Goal: Browse casually

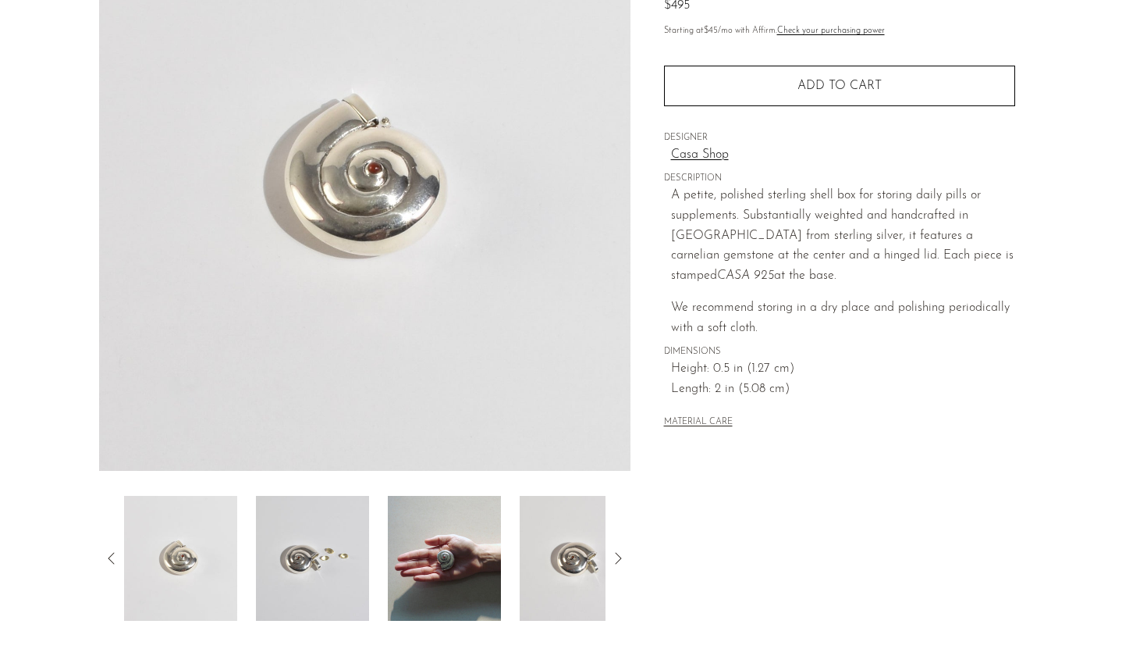
scroll to position [219, 0]
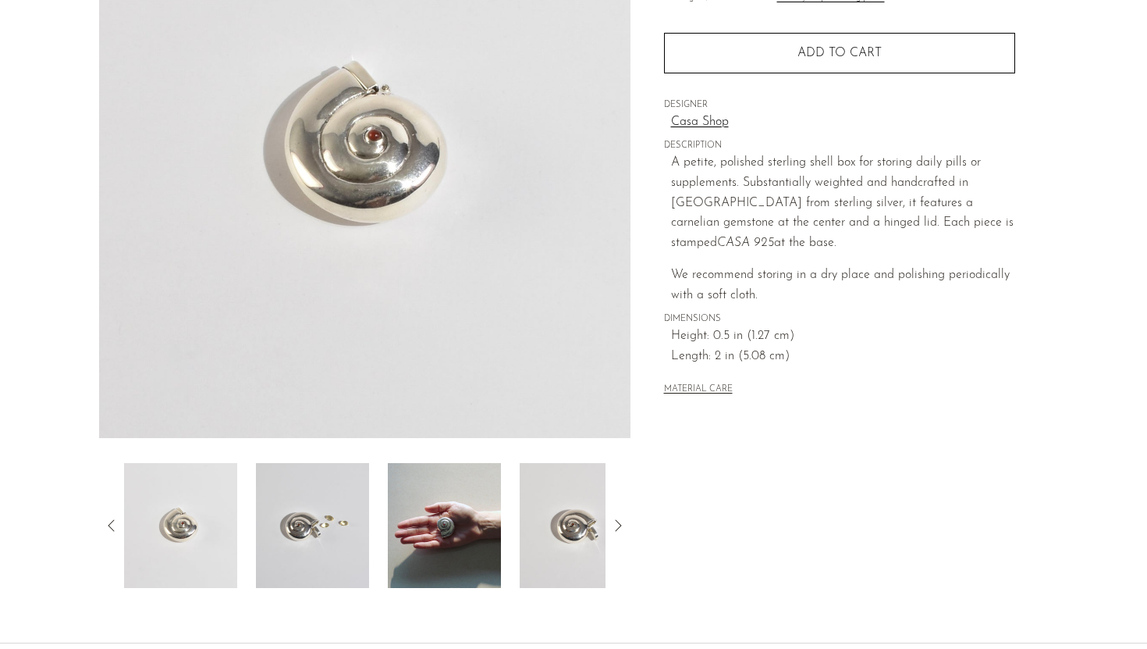
click at [336, 542] on img at bounding box center [312, 525] width 113 height 125
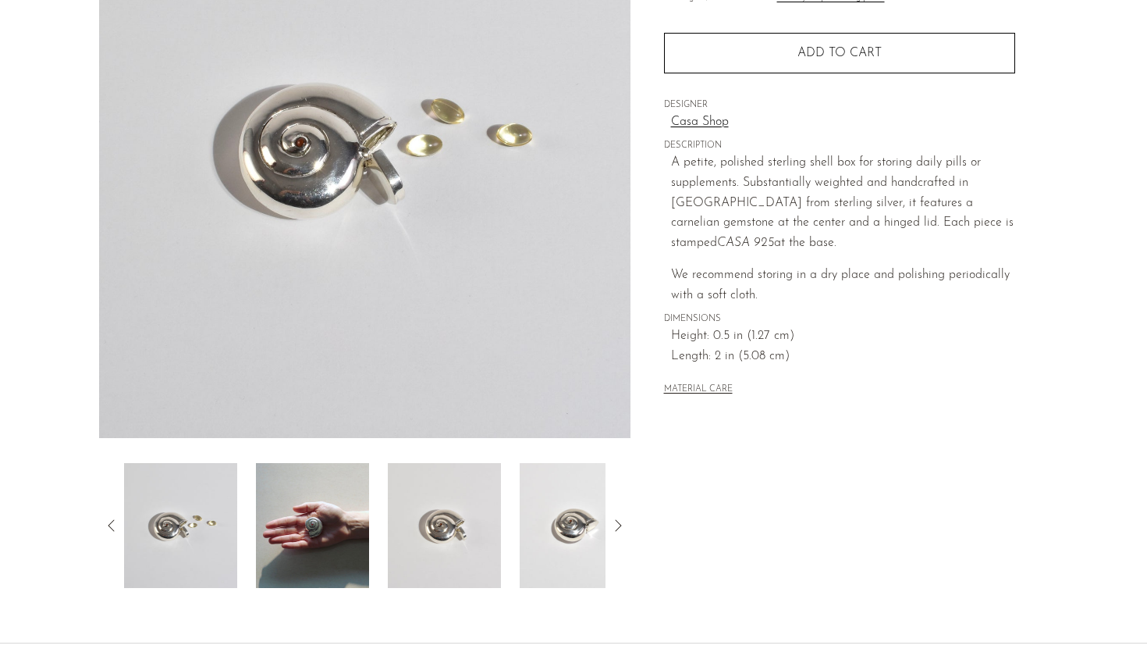
click at [464, 507] on img at bounding box center [444, 525] width 113 height 125
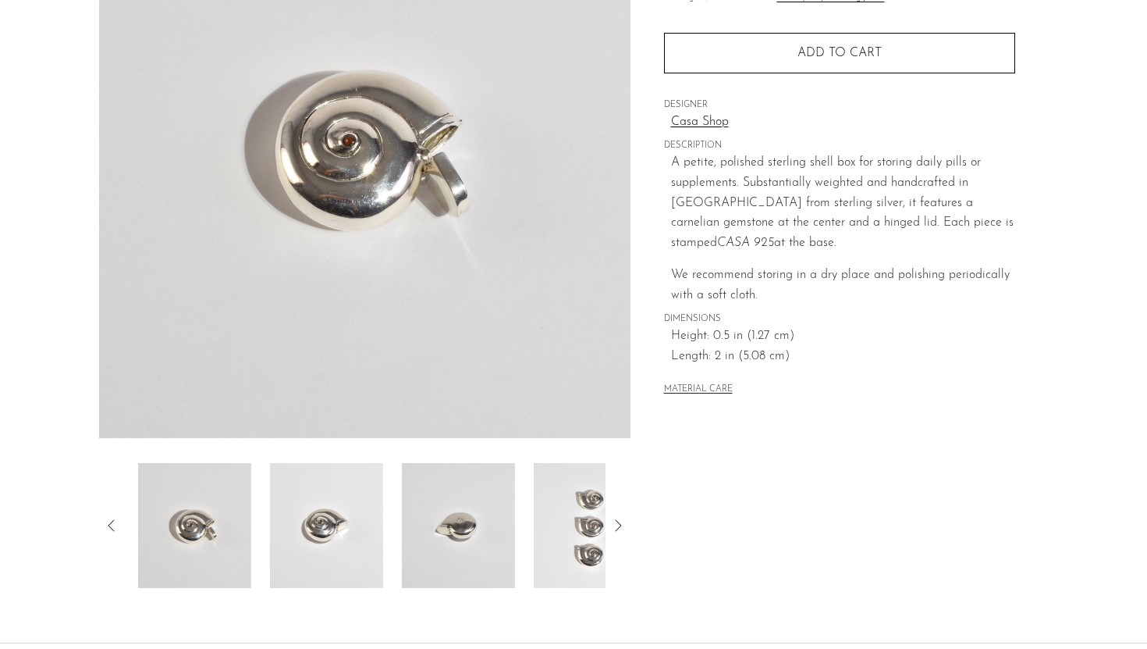
click at [499, 514] on img at bounding box center [458, 525] width 113 height 125
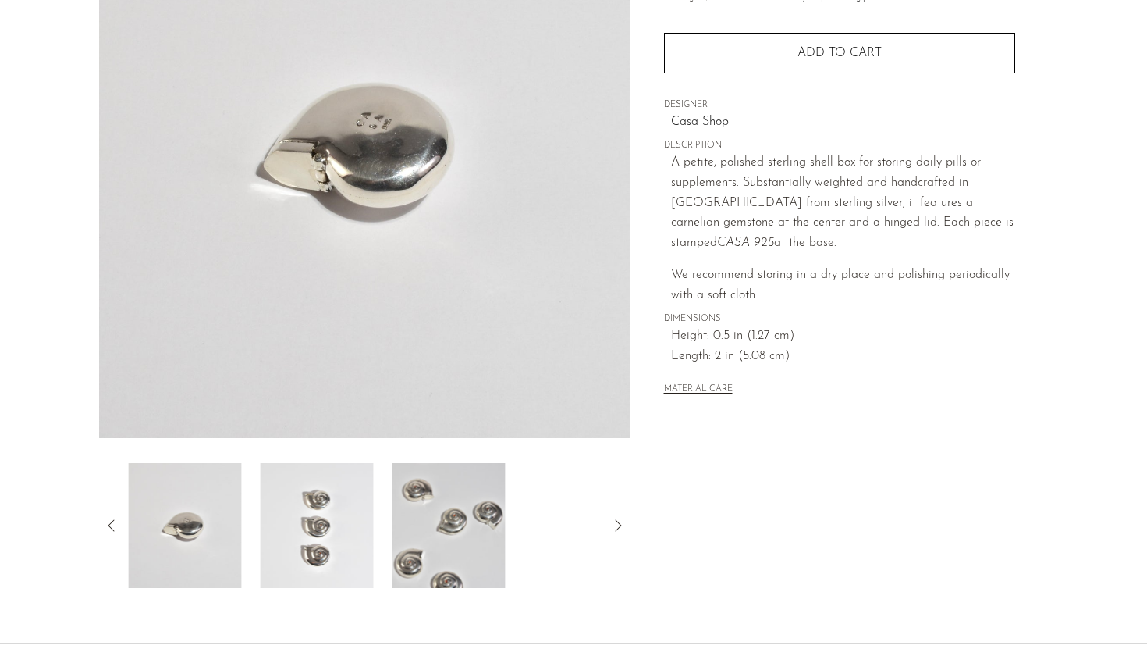
click at [509, 524] on div at bounding box center [365, 525] width 482 height 125
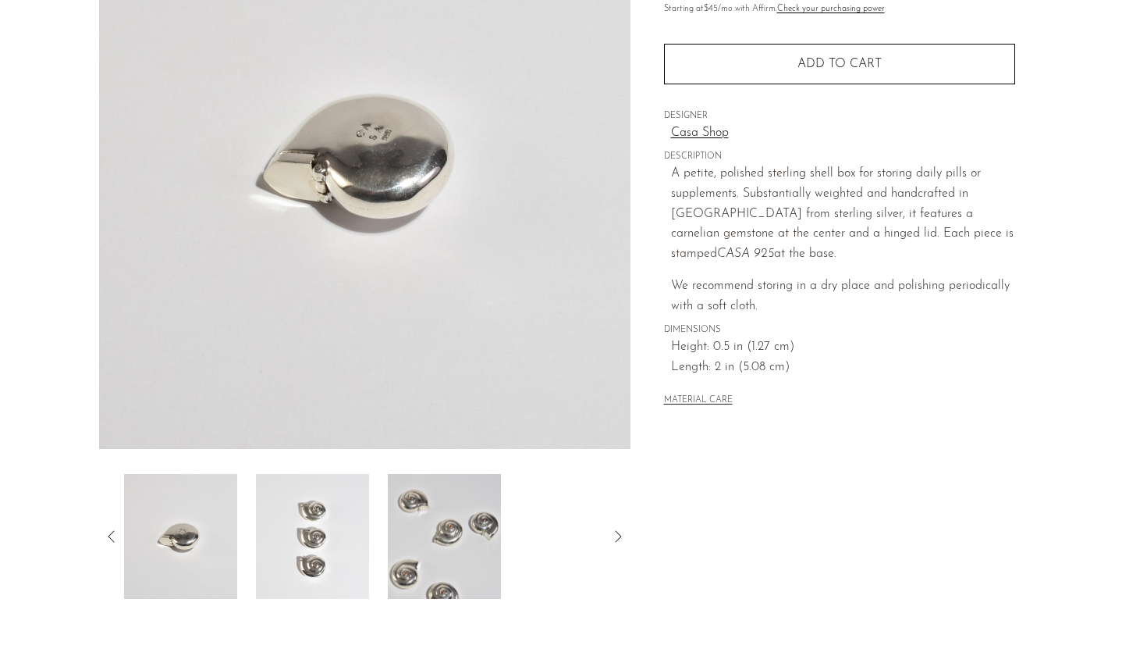
scroll to position [347, 0]
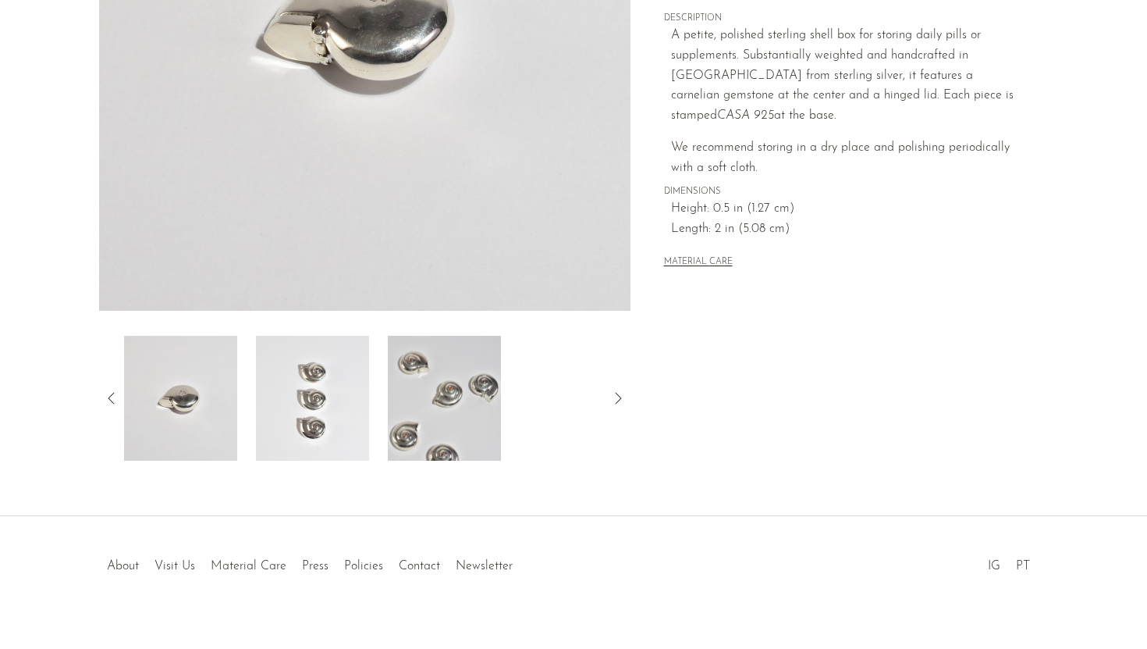
click at [335, 404] on img at bounding box center [312, 398] width 113 height 125
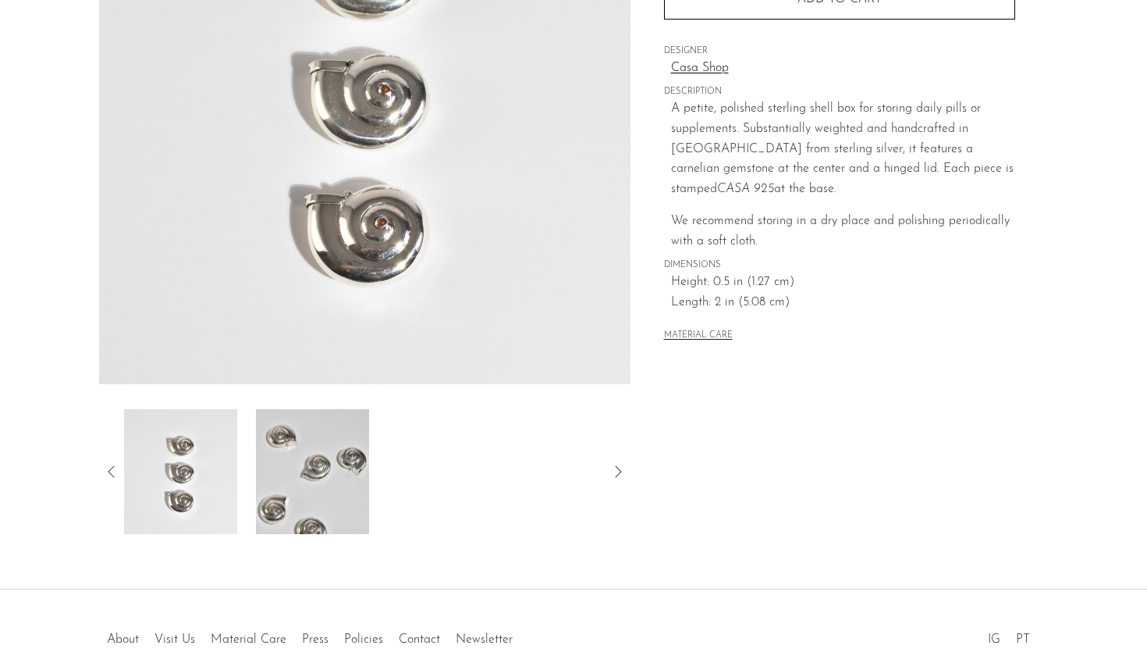
scroll to position [276, 0]
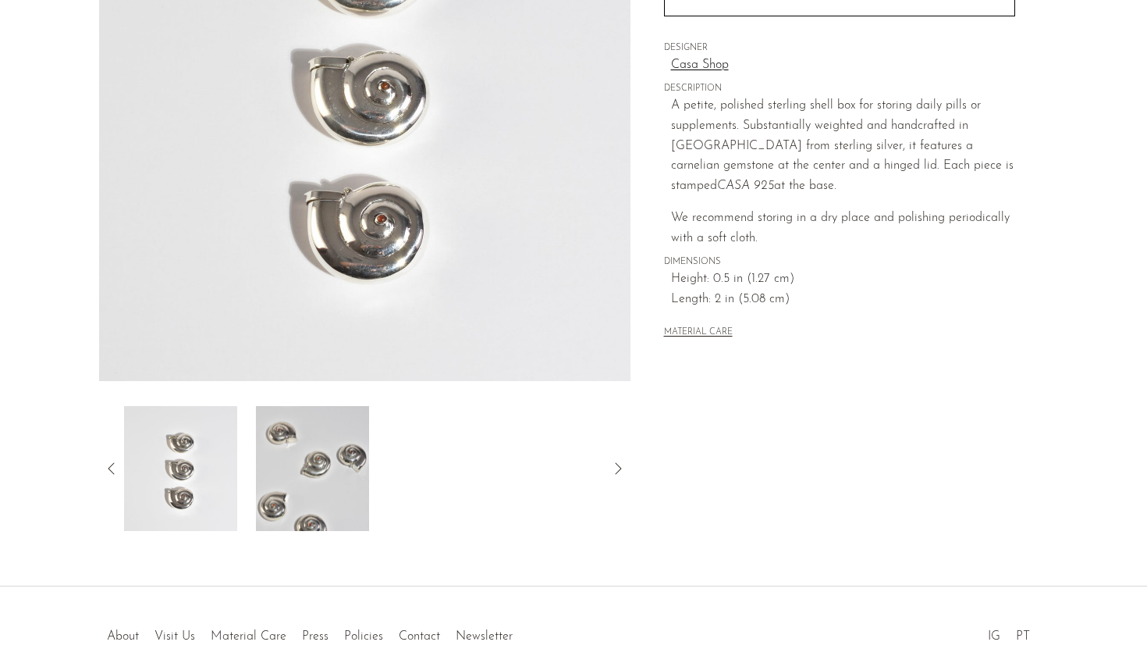
click at [117, 471] on icon at bounding box center [111, 468] width 19 height 19
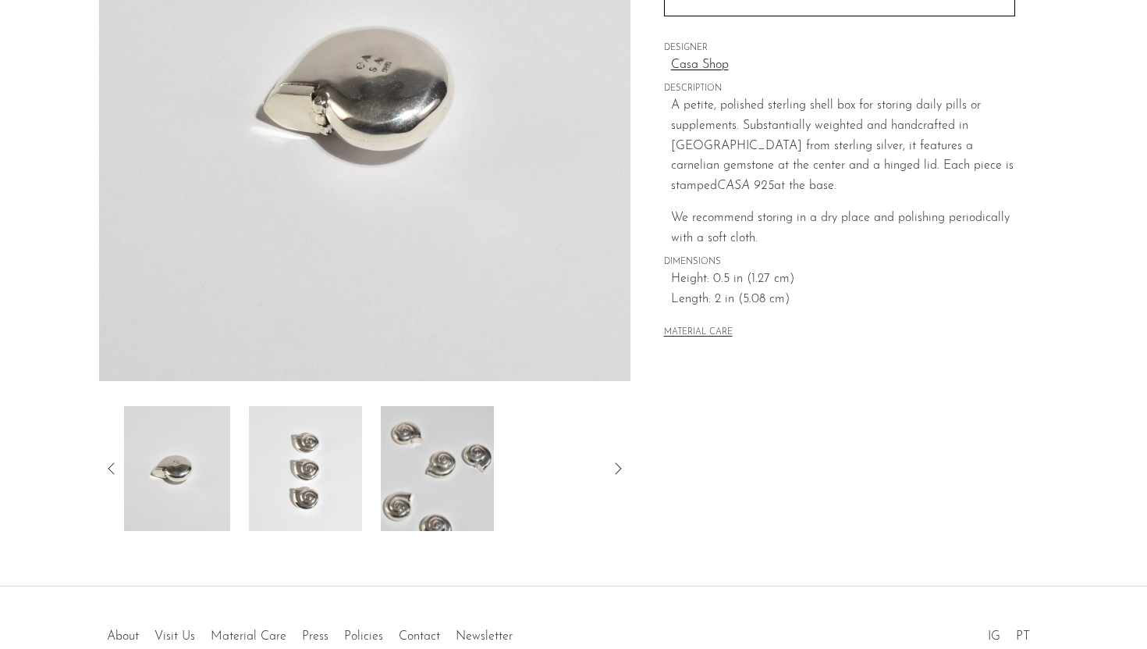
click at [117, 471] on icon at bounding box center [111, 468] width 19 height 19
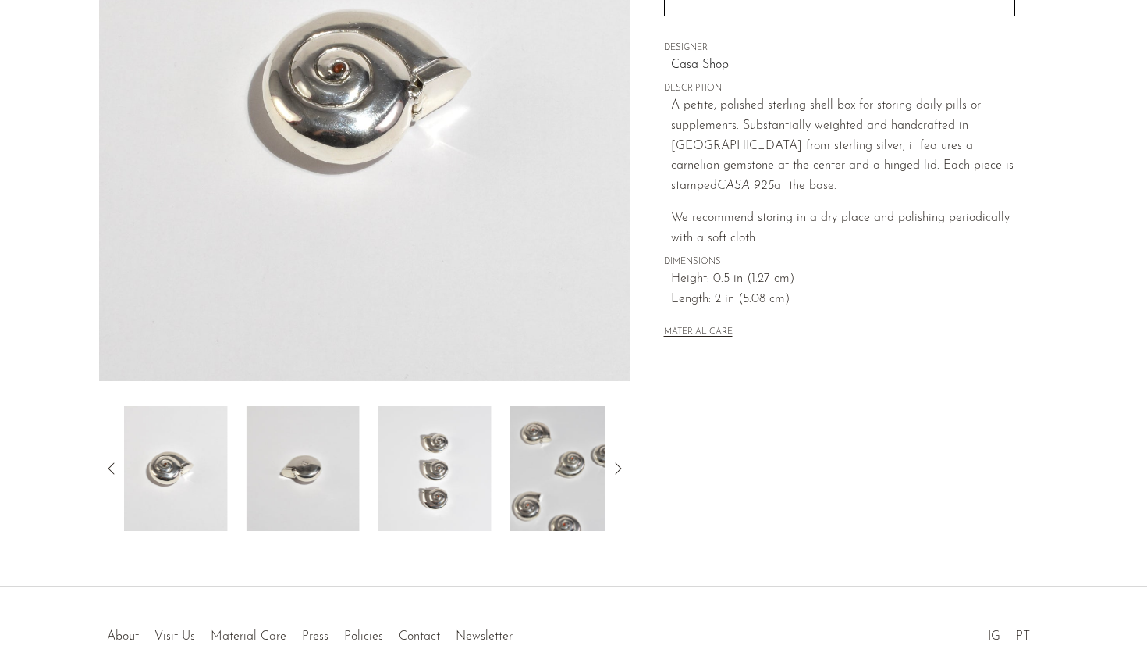
click at [117, 471] on icon at bounding box center [111, 468] width 19 height 19
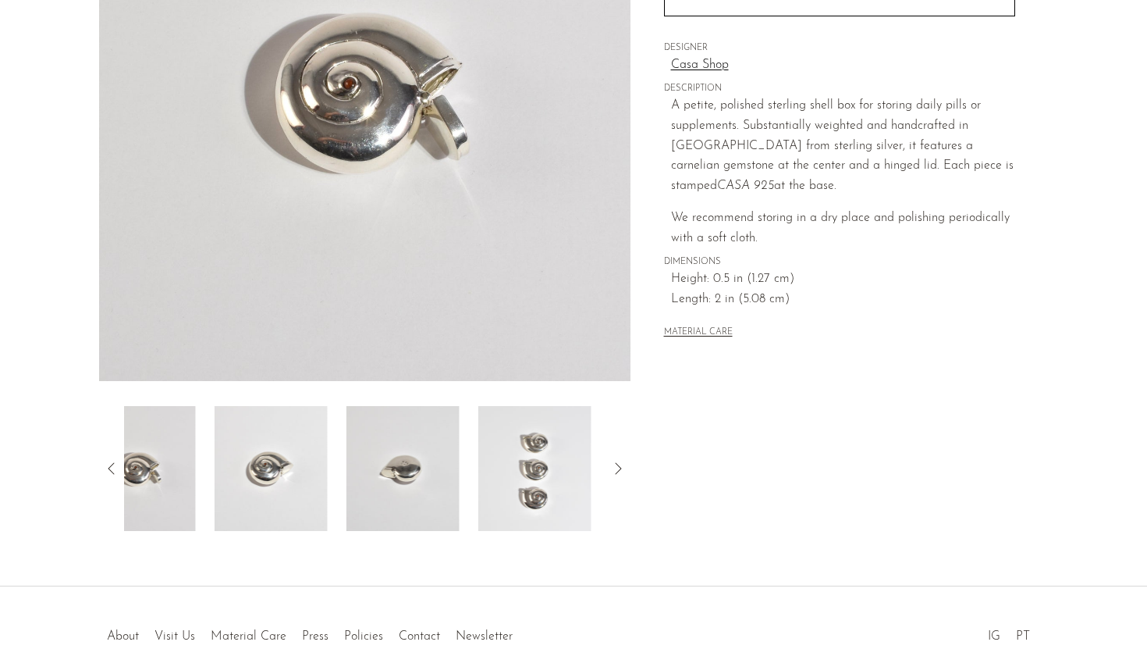
click at [117, 471] on icon at bounding box center [111, 468] width 19 height 19
